Goal: Information Seeking & Learning: Learn about a topic

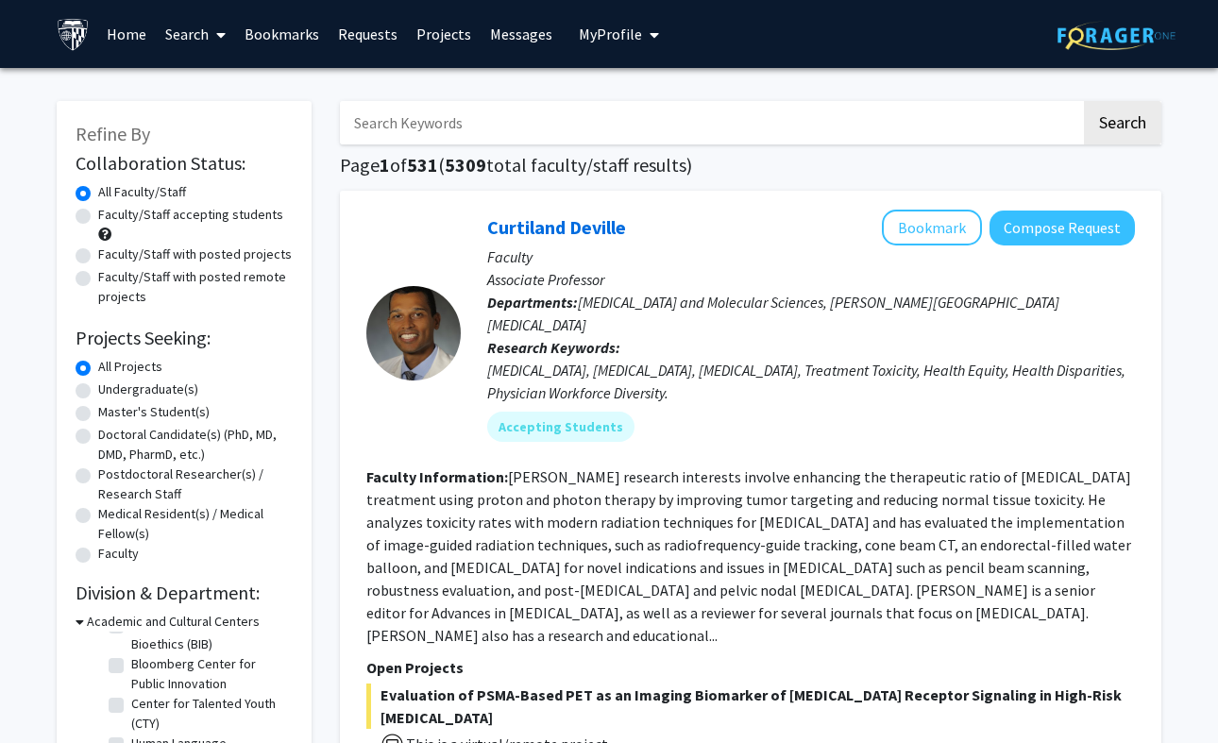
click at [386, 26] on link "Requests" at bounding box center [368, 34] width 78 height 66
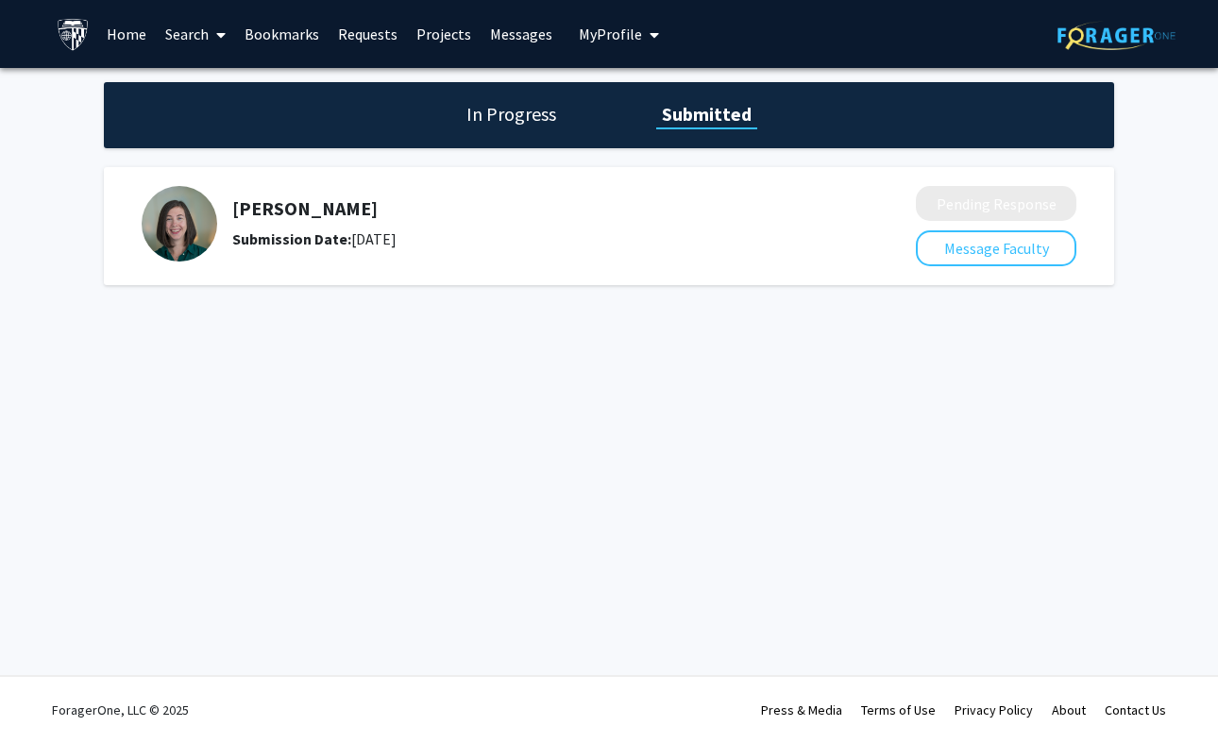
click at [264, 220] on h5 "[PERSON_NAME]" at bounding box center [523, 208] width 583 height 23
click at [177, 226] on img at bounding box center [180, 224] width 76 height 76
click at [377, 244] on div "Submission Date: [DATE]" at bounding box center [523, 238] width 583 height 23
click at [288, 210] on h5 "[PERSON_NAME]" at bounding box center [523, 208] width 583 height 23
click at [501, 115] on h1 "In Progress" at bounding box center [511, 114] width 101 height 26
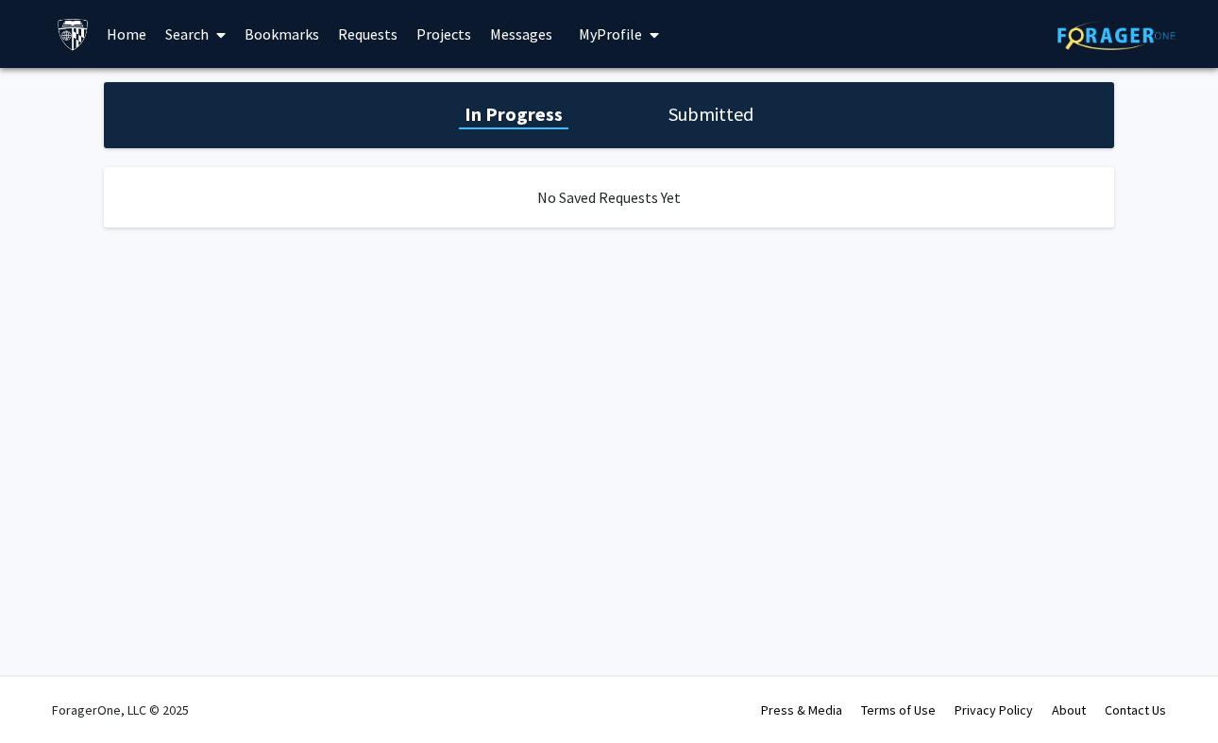
click at [677, 122] on h1 "Submitted" at bounding box center [711, 114] width 96 height 26
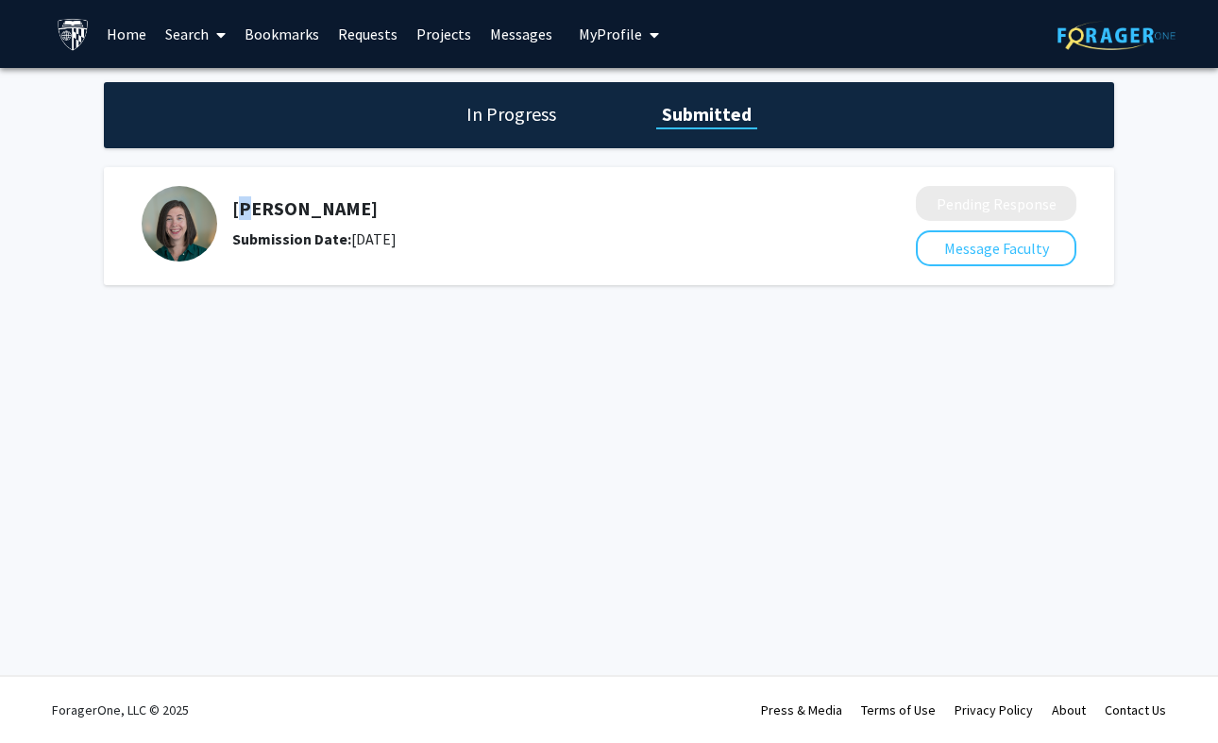
click at [239, 220] on h5 "[PERSON_NAME]" at bounding box center [523, 208] width 583 height 23
click at [195, 220] on img at bounding box center [180, 224] width 76 height 76
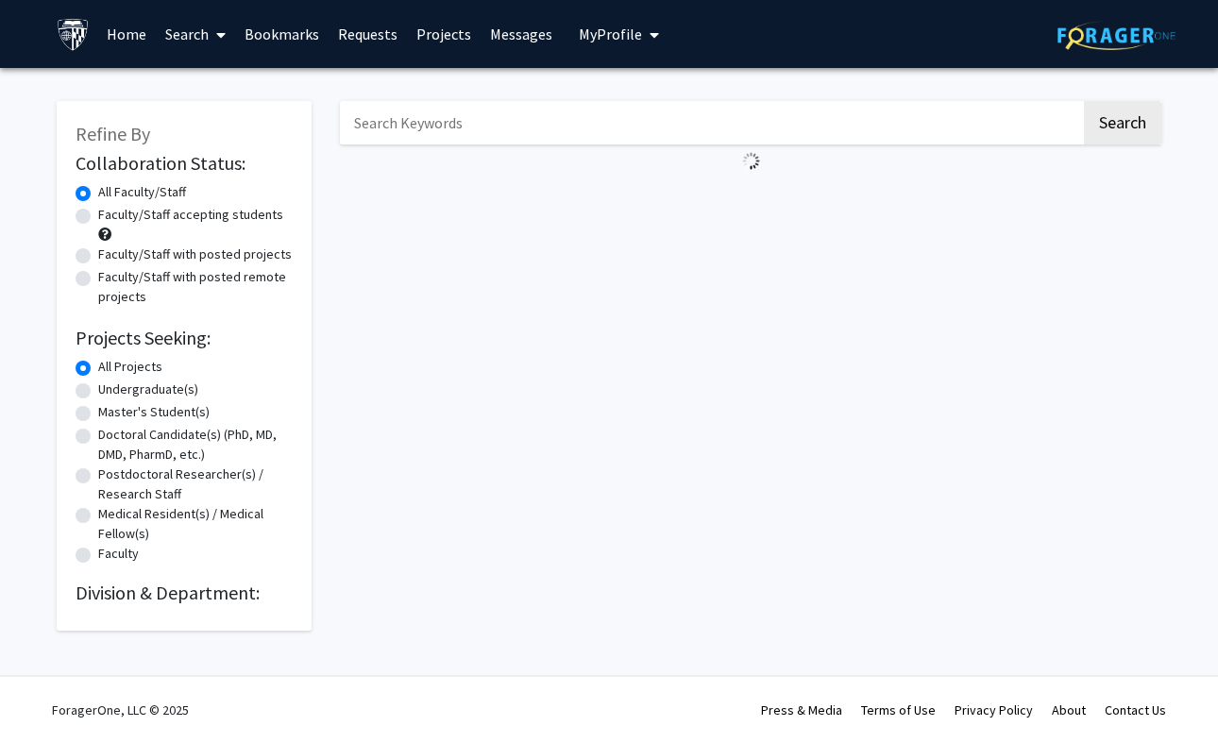
click at [373, 143] on input "Search Keywords" at bounding box center [710, 122] width 741 height 43
type input "[PERSON_NAME]"
click at [1121, 126] on button "Search" at bounding box center [1122, 122] width 77 height 43
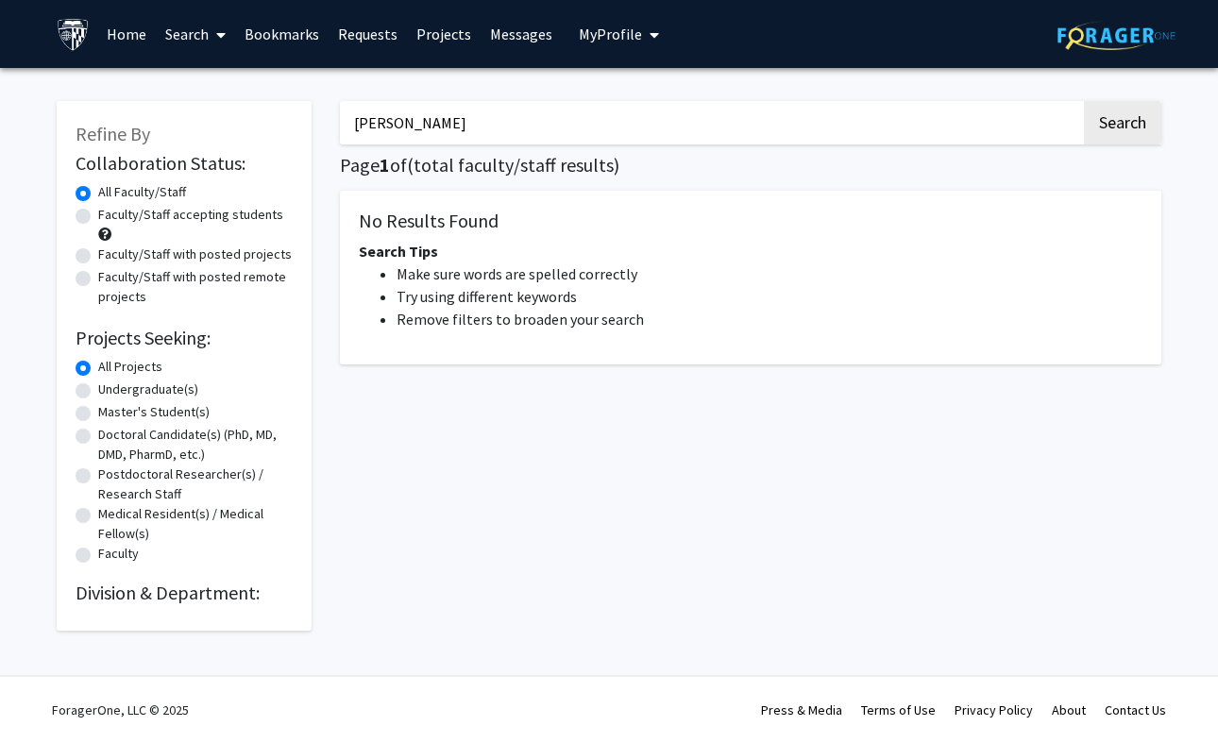
click at [1121, 126] on button "Search" at bounding box center [1122, 122] width 77 height 43
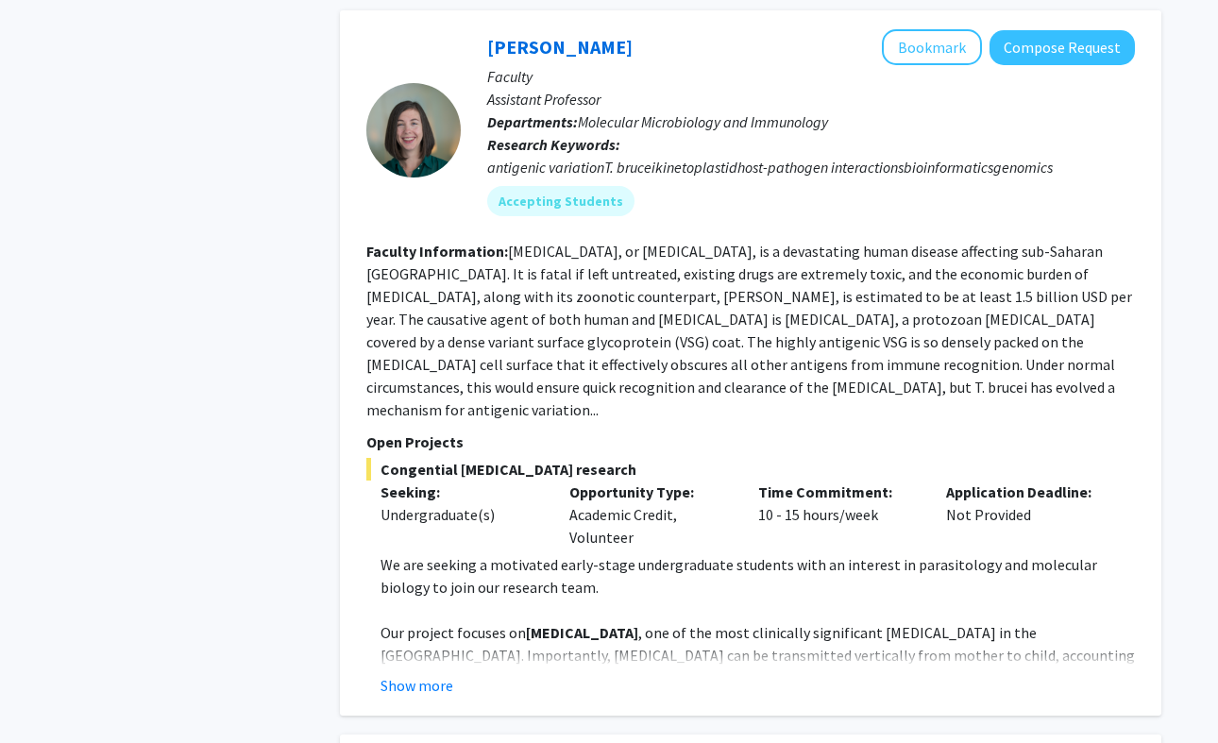
scroll to position [2016, 0]
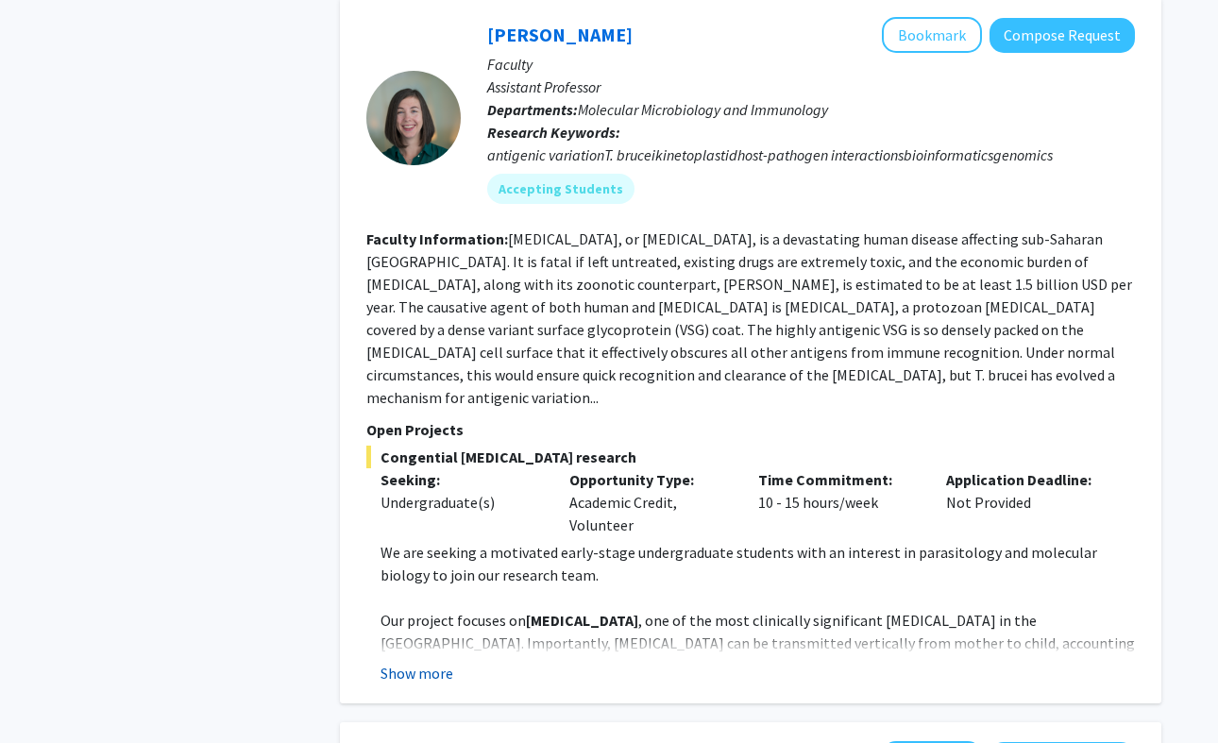
click at [432, 662] on button "Show more" at bounding box center [416, 673] width 73 height 23
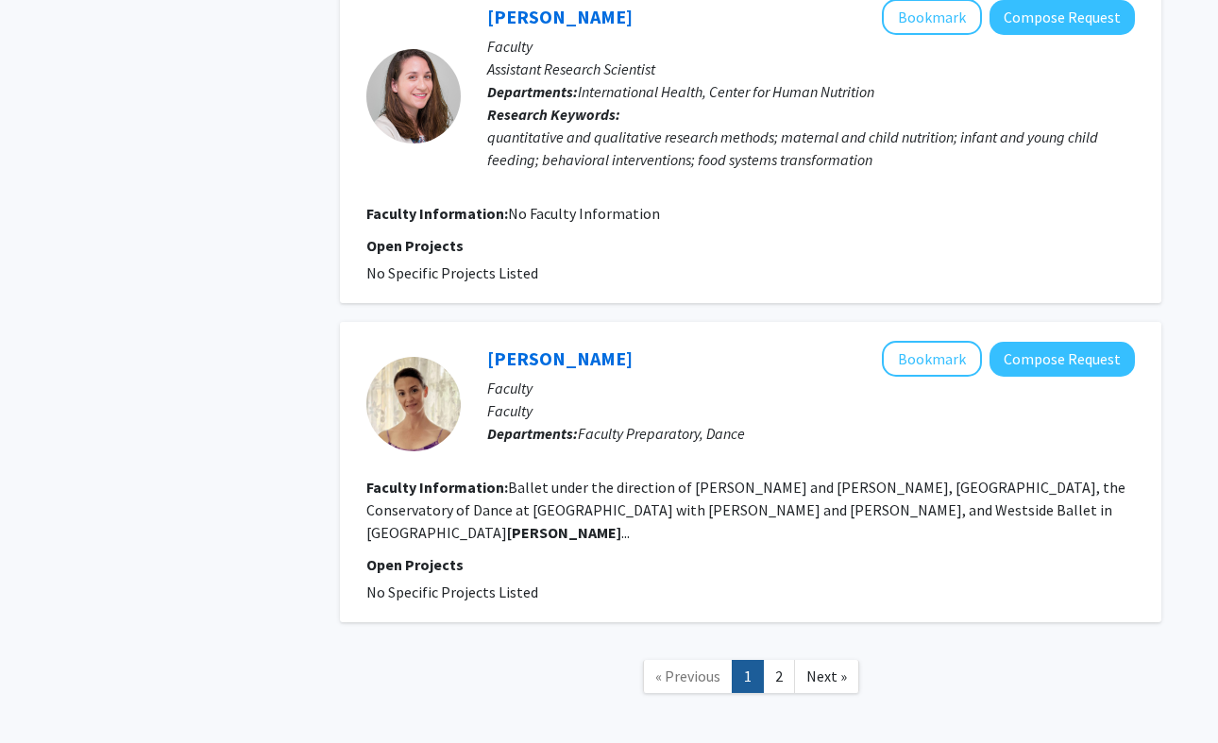
scroll to position [3371, 0]
click at [684, 59] on p "Assistant Research Scientist" at bounding box center [811, 70] width 648 height 23
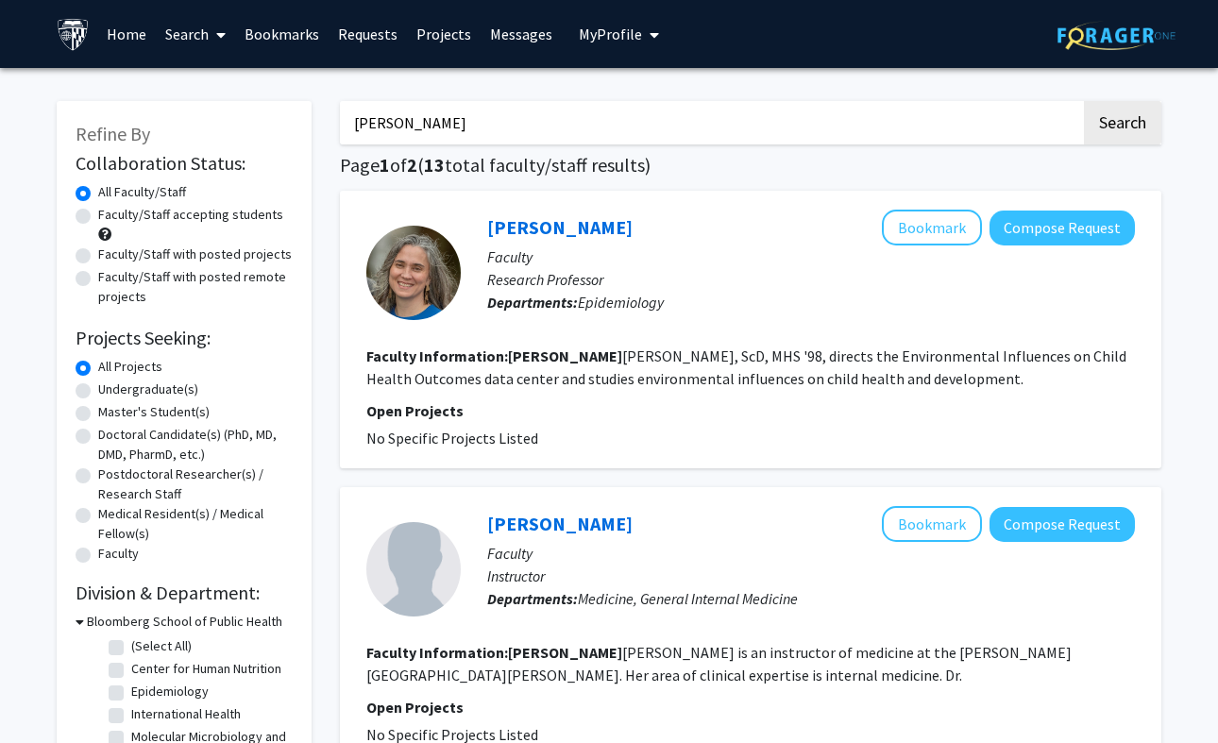
scroll to position [0, 0]
click at [91, 218] on div "Faculty/Staff accepting students" at bounding box center [184, 225] width 217 height 40
click at [98, 218] on label "Faculty/Staff accepting students" at bounding box center [190, 215] width 185 height 20
click at [98, 217] on input "Faculty/Staff accepting students" at bounding box center [104, 211] width 12 height 12
radio input "true"
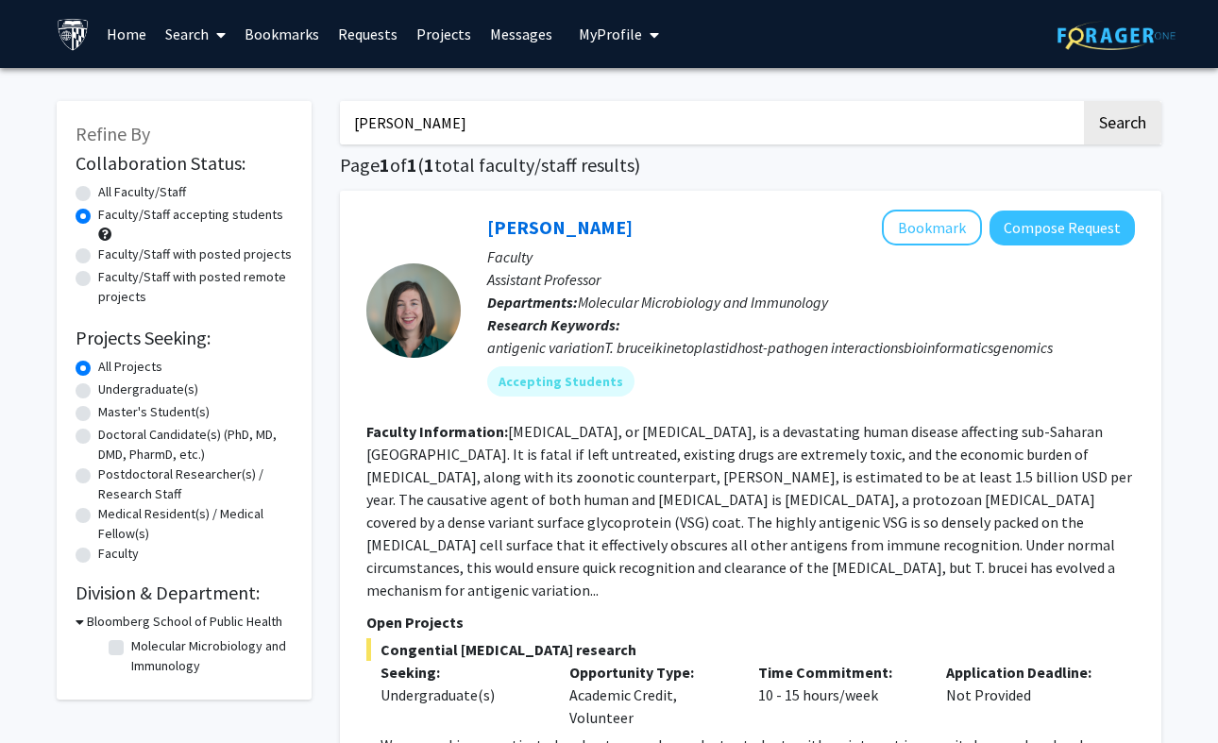
drag, startPoint x: 510, startPoint y: 131, endPoint x: 380, endPoint y: 149, distance: 130.6
click at [380, 149] on div "[PERSON_NAME] Search Page 1 of 1 ( 1 total faculty/staff results) [PERSON_NAME]…" at bounding box center [751, 543] width 850 height 923
type input "m"
click at [1121, 126] on button "Search" at bounding box center [1122, 122] width 77 height 43
radio input "true"
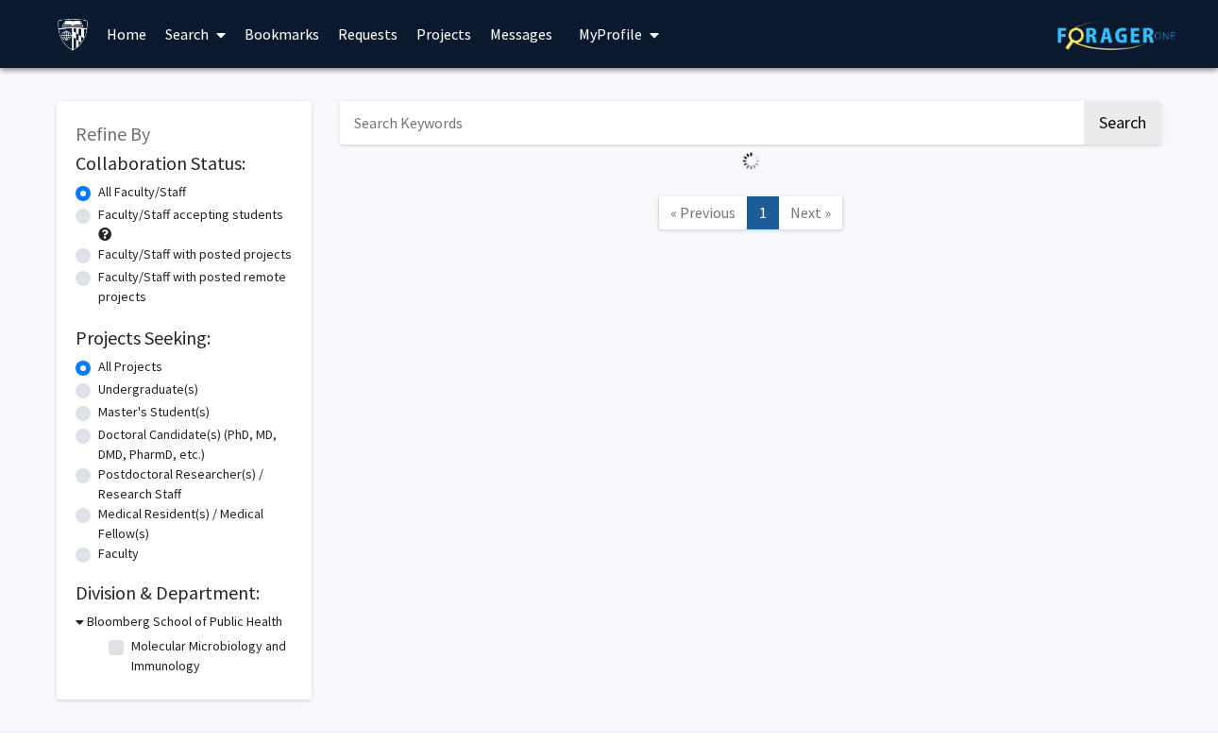
click at [98, 391] on label "Undergraduate(s)" at bounding box center [148, 389] width 100 height 20
click at [98, 391] on input "Undergraduate(s)" at bounding box center [104, 385] width 12 height 12
radio input "true"
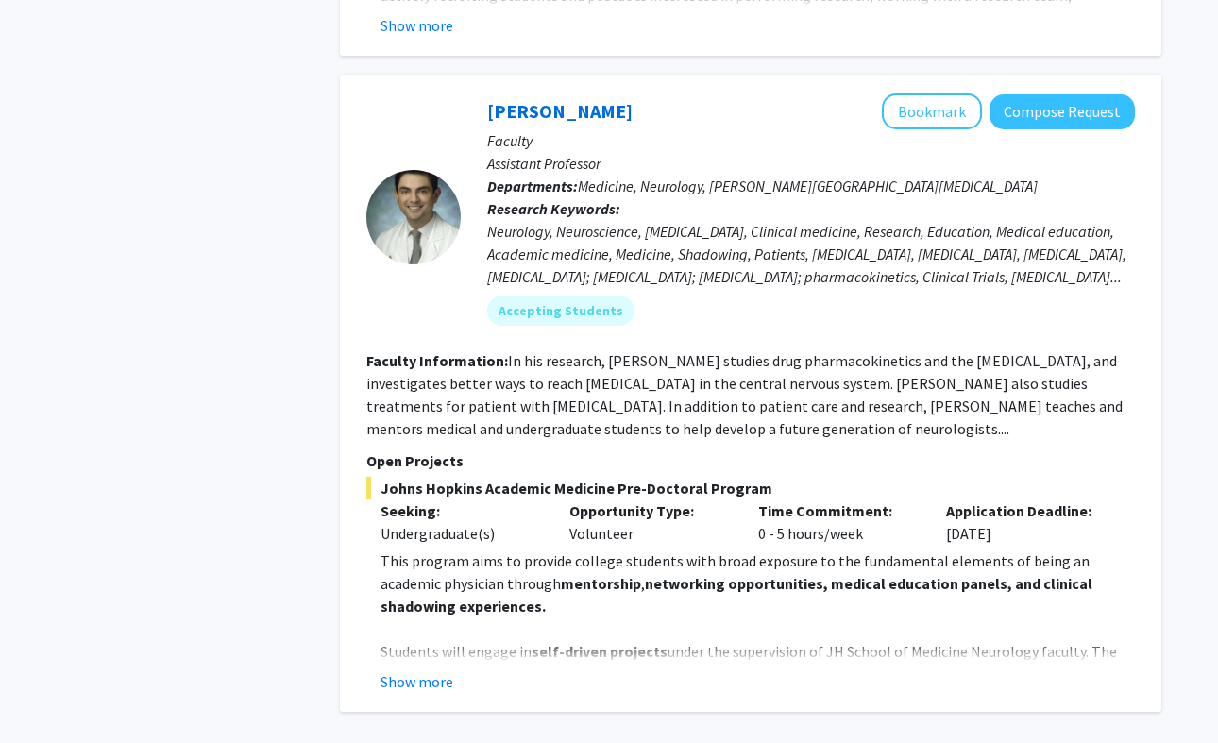
scroll to position [8032, 0]
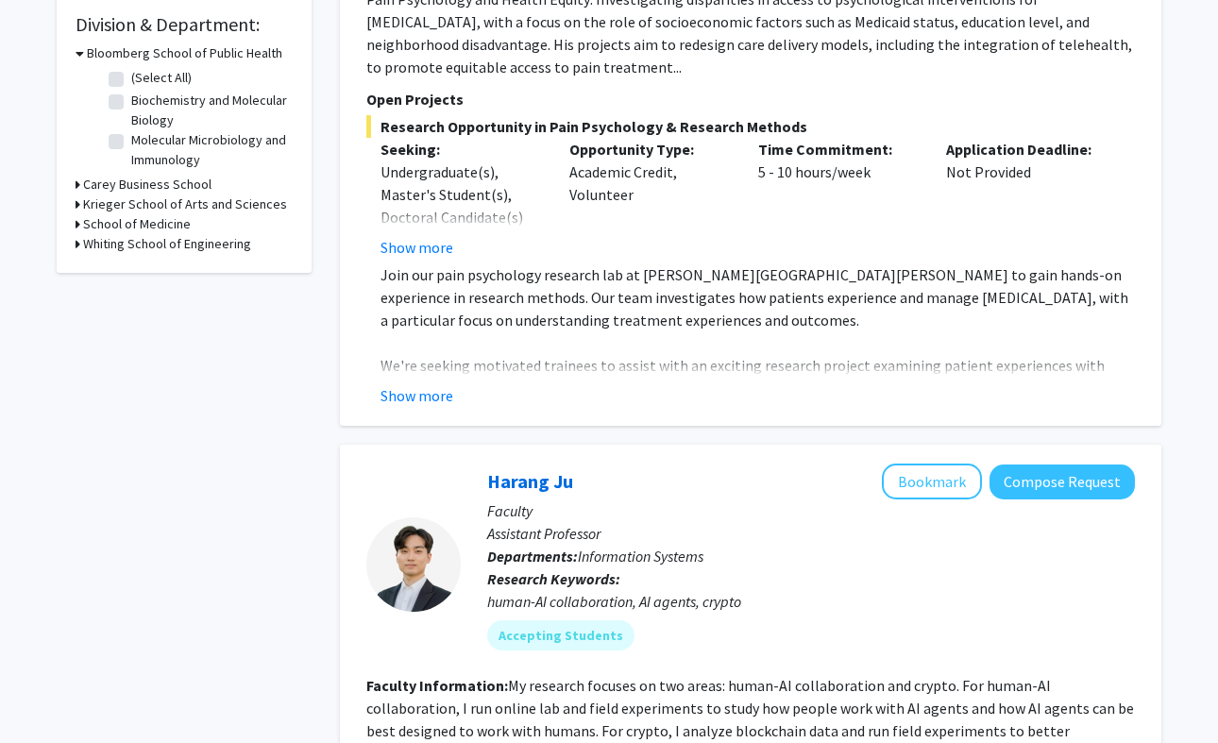
scroll to position [604, 0]
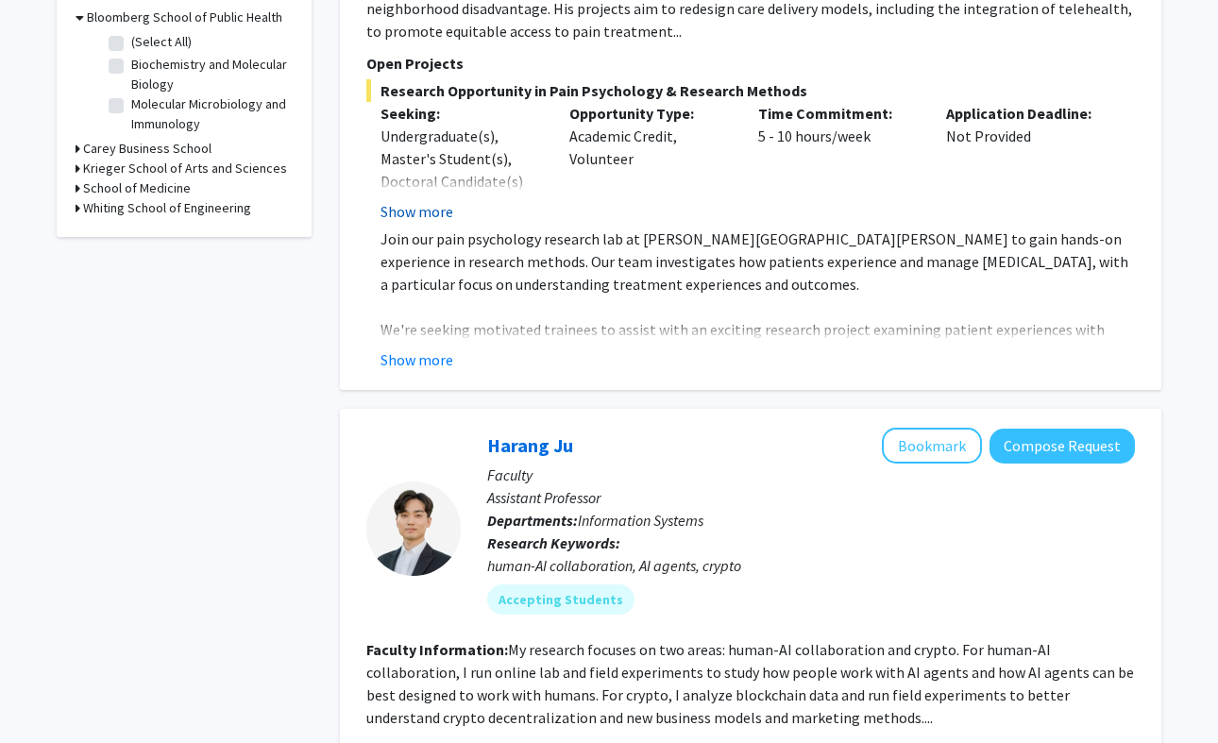
click at [417, 200] on button "Show more" at bounding box center [416, 211] width 73 height 23
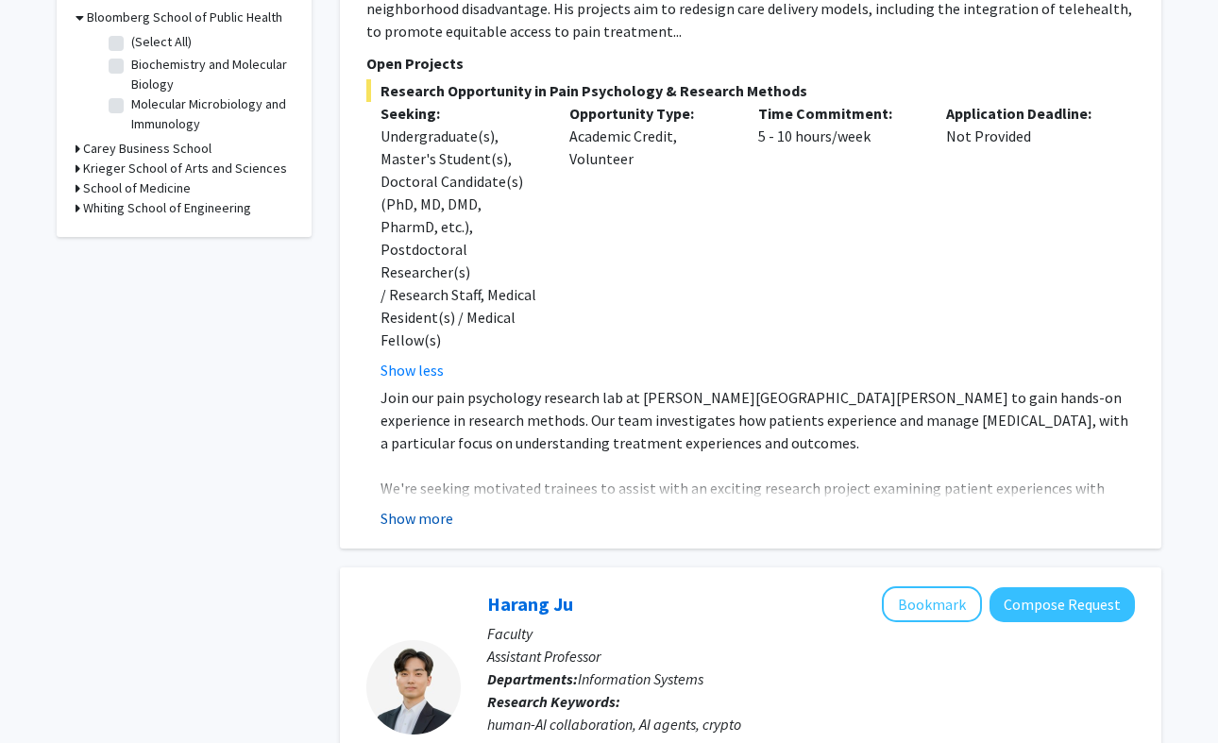
click at [435, 507] on button "Show more" at bounding box center [416, 518] width 73 height 23
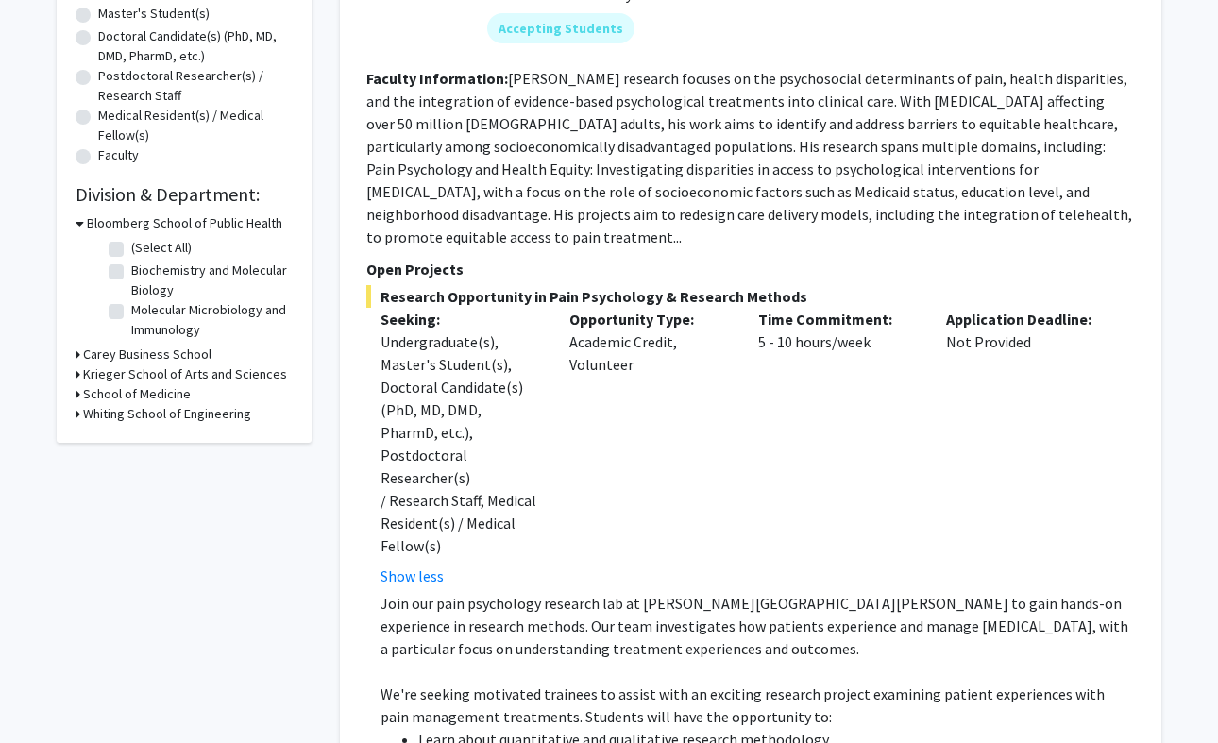
scroll to position [396, 0]
